Goal: Information Seeking & Learning: Learn about a topic

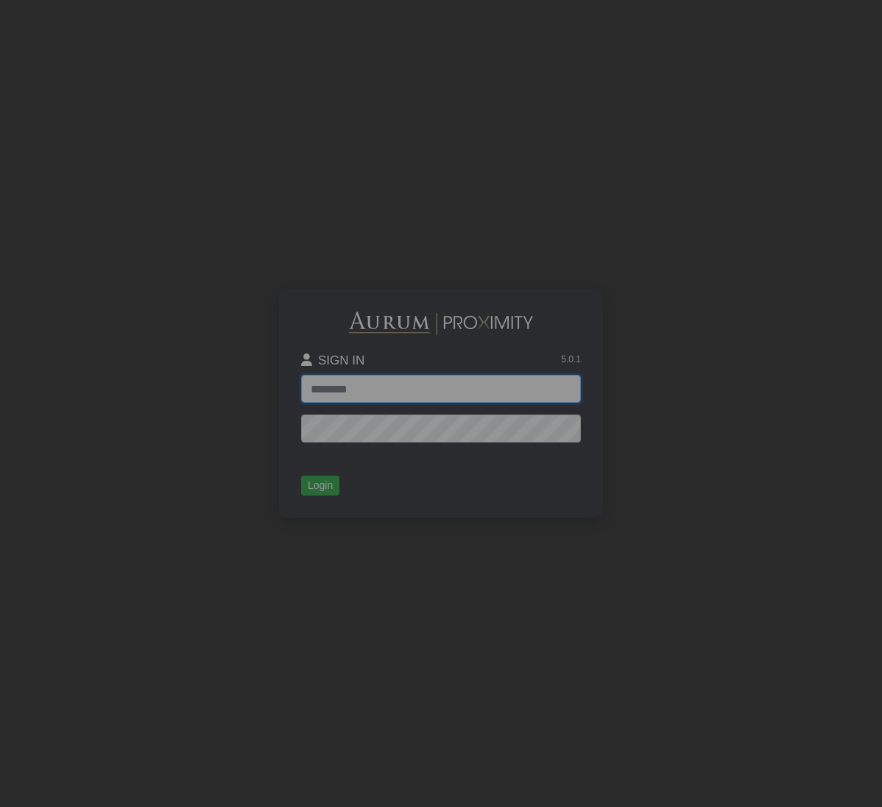
type input "**********"
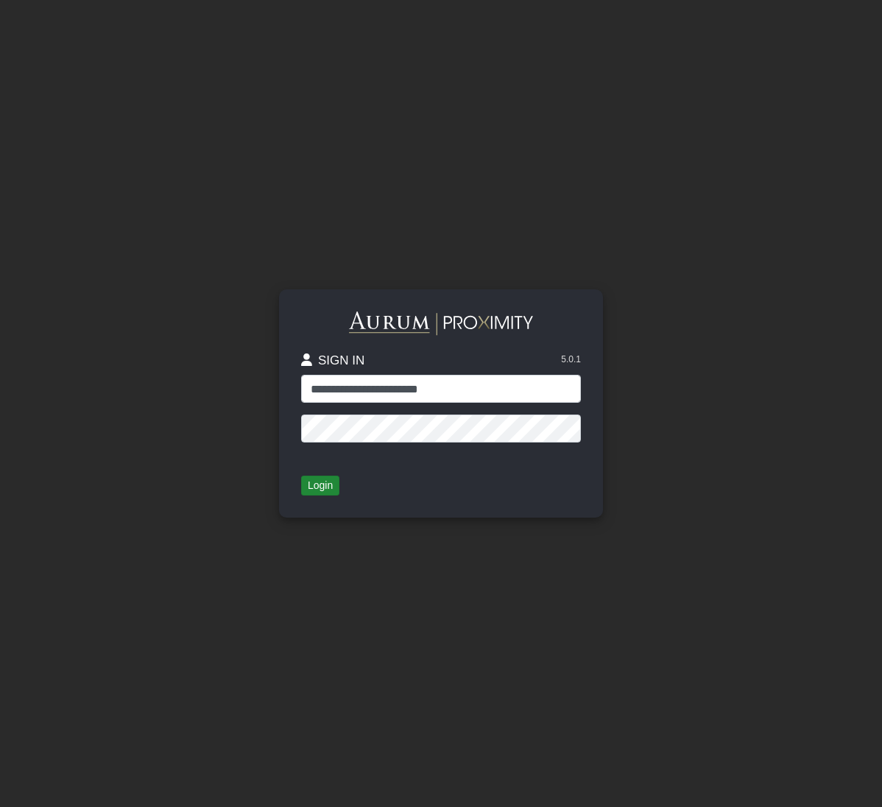
click at [322, 488] on button "Login" at bounding box center [320, 486] width 38 height 21
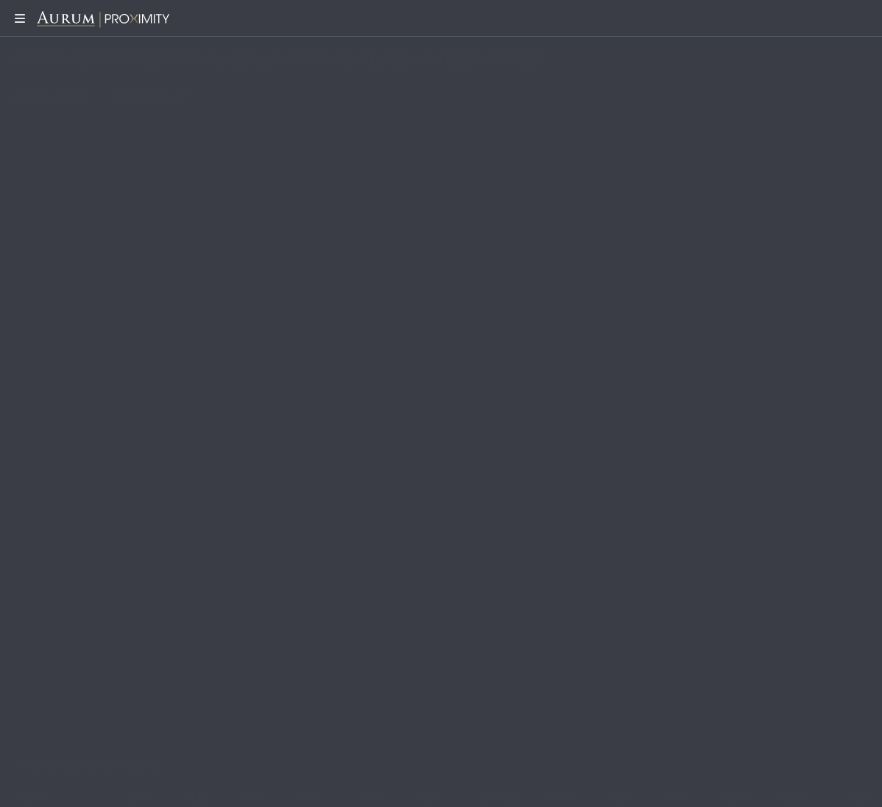
click at [150, 99] on link "PORTFOLIO" at bounding box center [154, 97] width 105 height 29
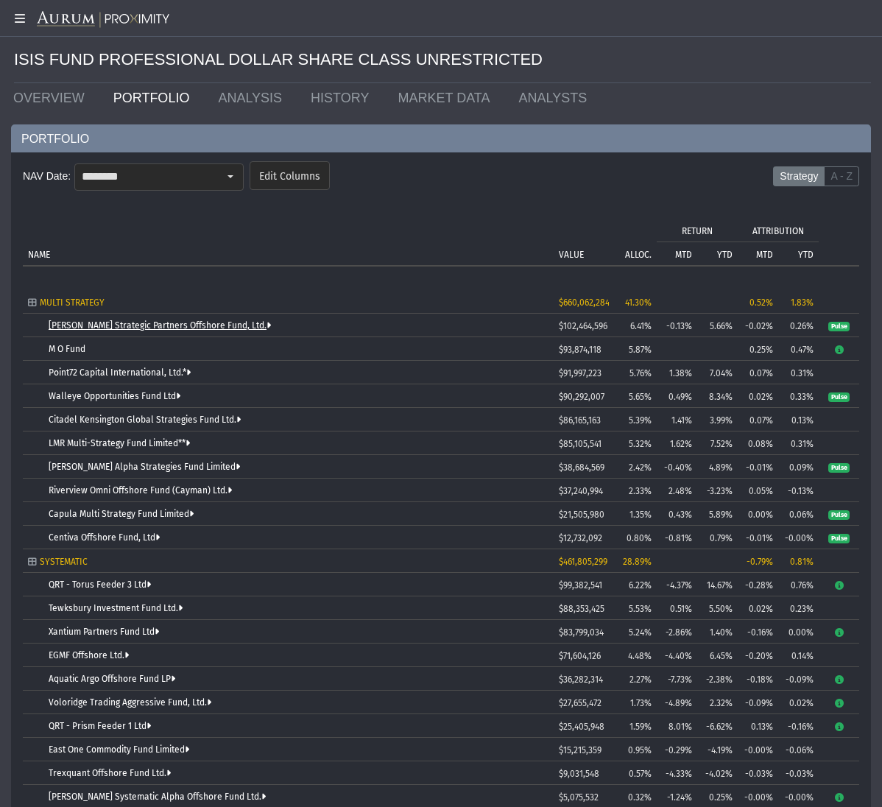
click at [175, 325] on link "[PERSON_NAME] Strategic Partners Offshore Fund, Ltd." at bounding box center [160, 325] width 222 height 10
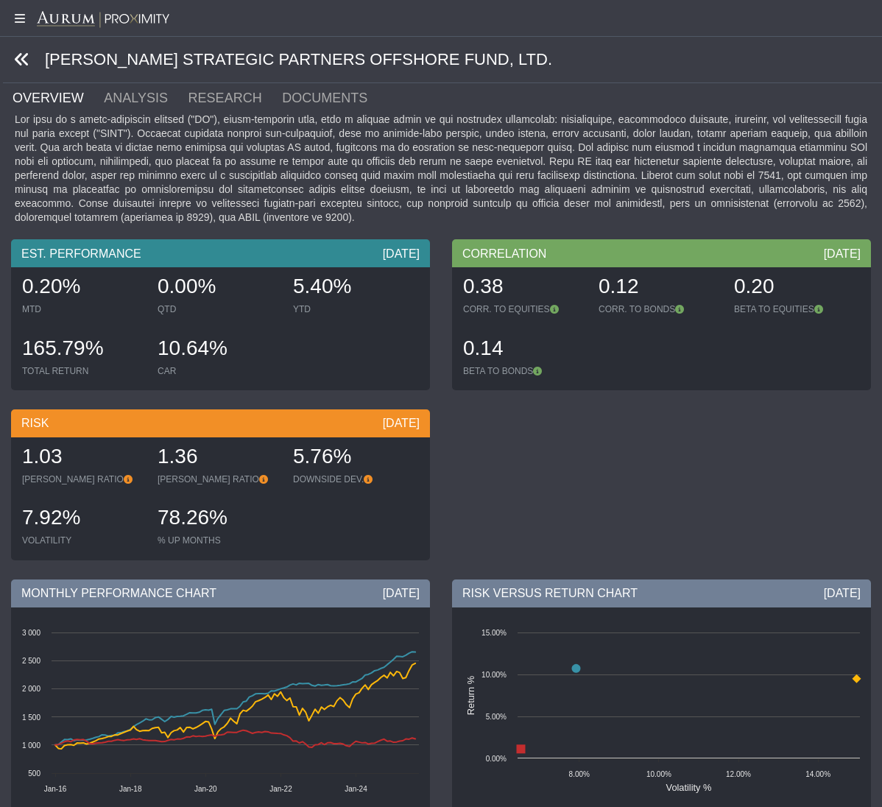
click at [19, 52] on icon at bounding box center [22, 60] width 16 height 16
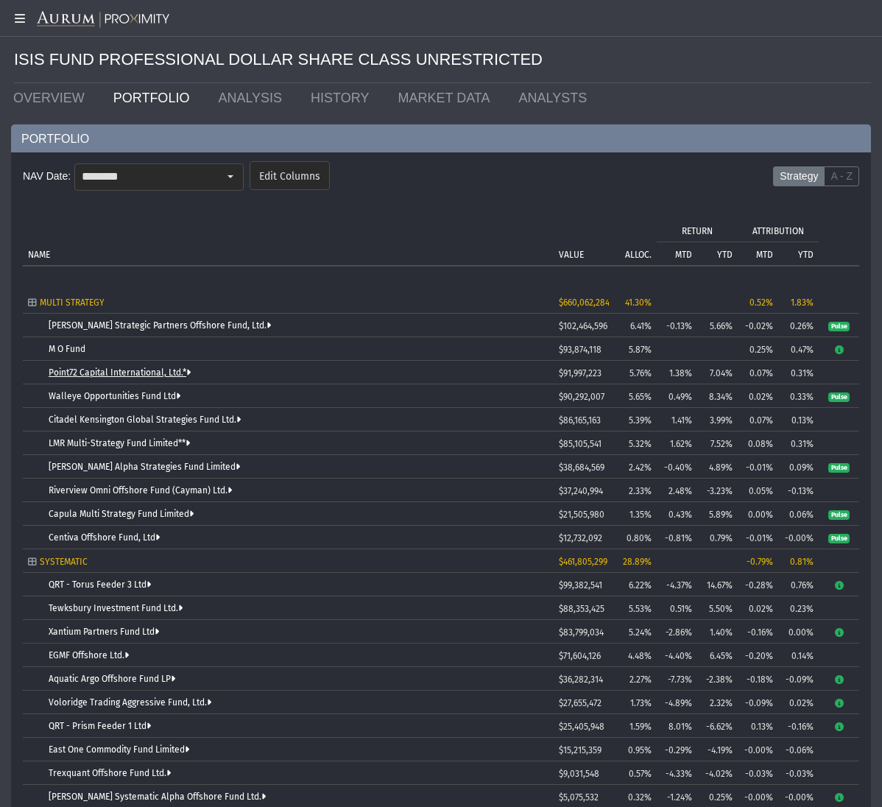
click at [136, 374] on link "Point72 Capital International, Ltd.*" at bounding box center [120, 373] width 142 height 10
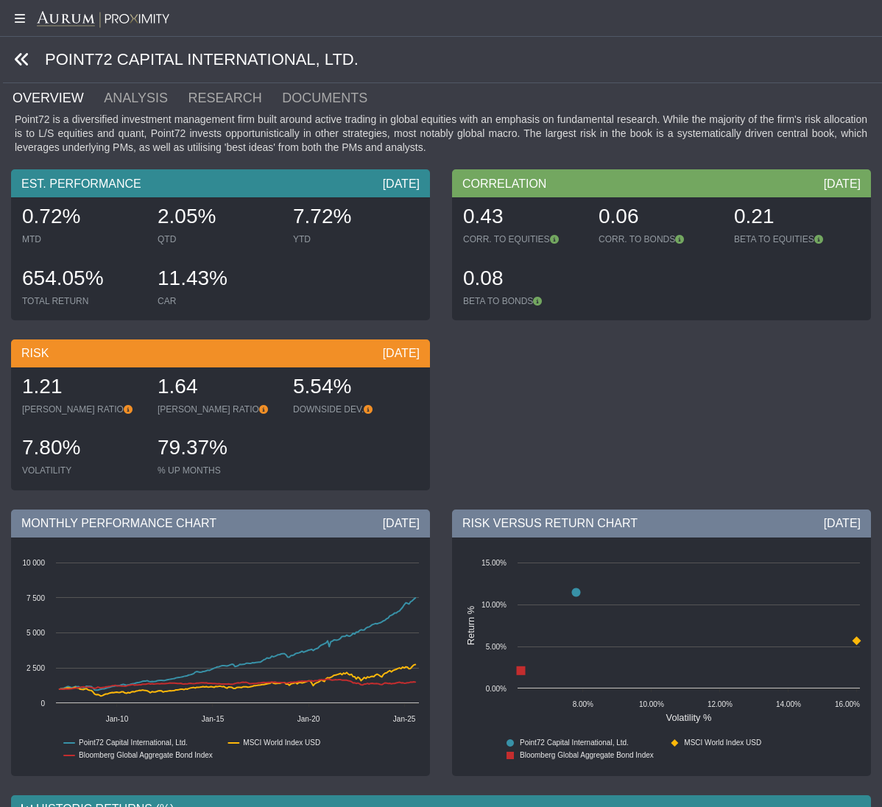
click at [22, 58] on icon at bounding box center [22, 60] width 16 height 16
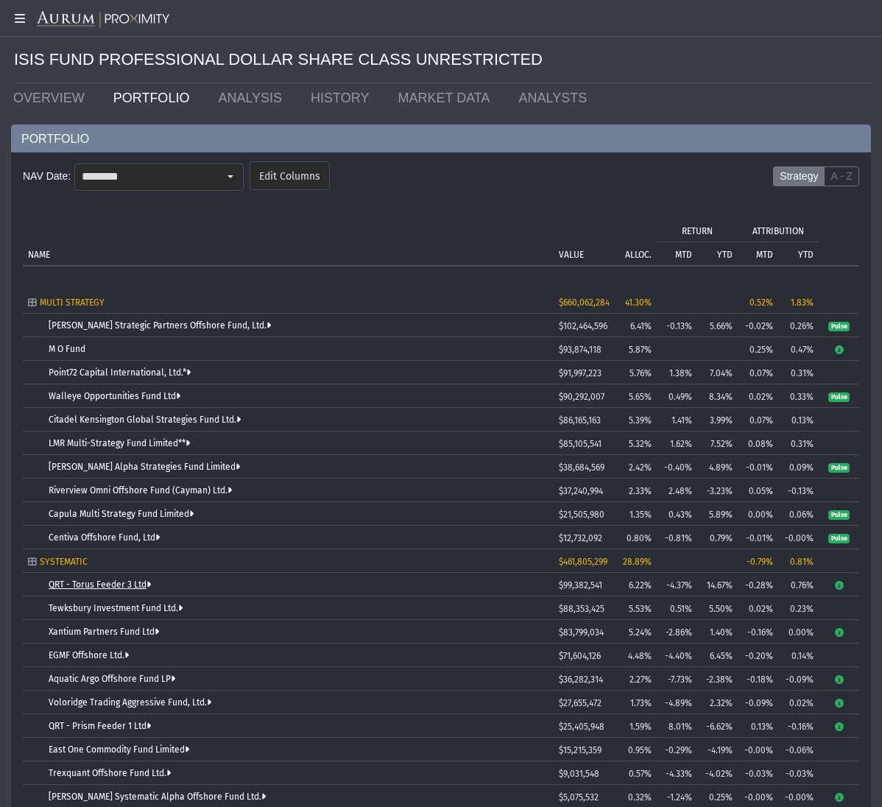
click at [129, 587] on link "QRT - Torus Feeder 3 Ltd" at bounding box center [100, 585] width 102 height 10
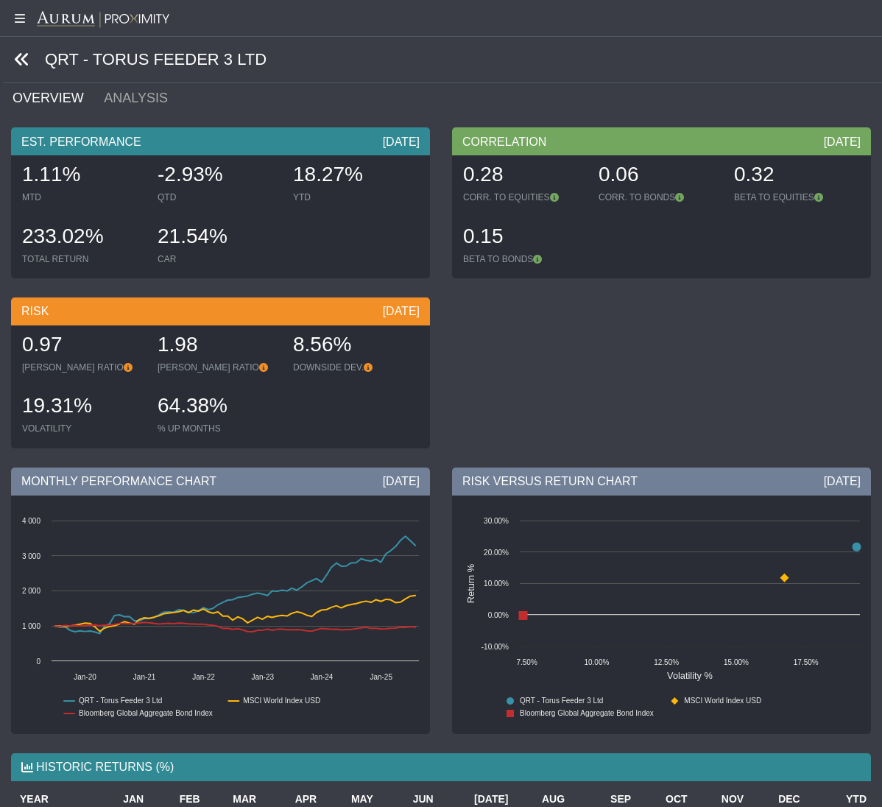
click at [23, 59] on icon at bounding box center [22, 60] width 16 height 16
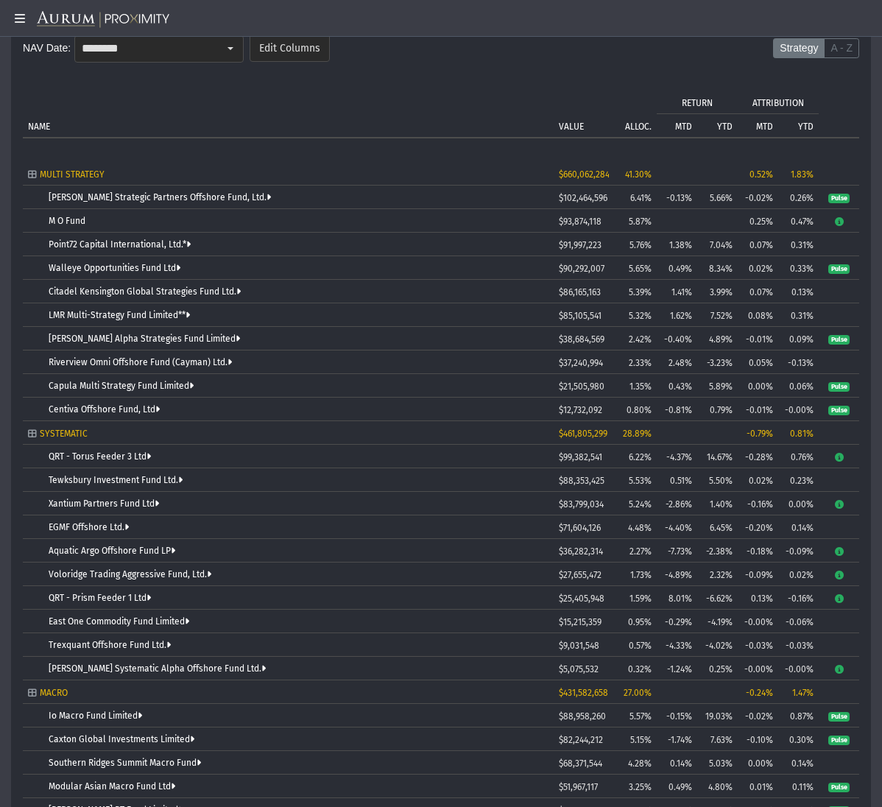
scroll to position [127, 0]
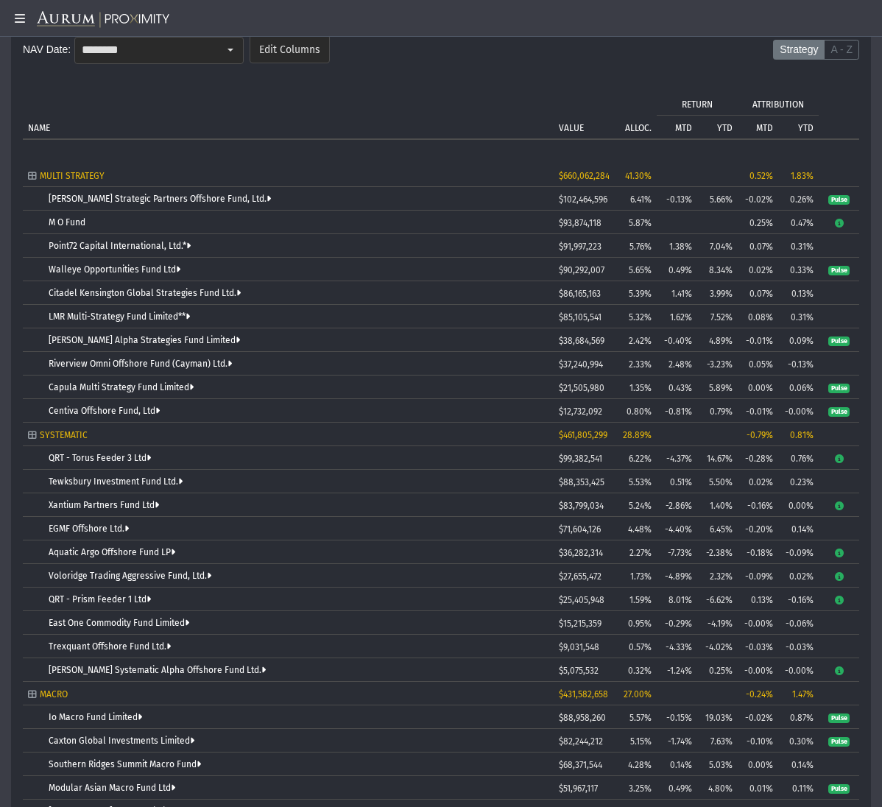
click at [124, 717] on link "Io Macro Fund Limited" at bounding box center [96, 717] width 94 height 10
